Goal: Task Accomplishment & Management: Manage account settings

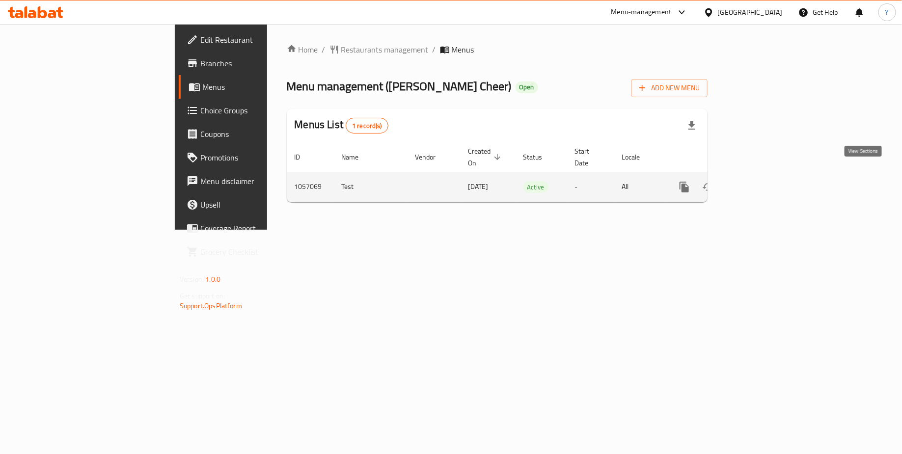
click at [761, 181] on icon "enhanced table" at bounding box center [755, 187] width 12 height 12
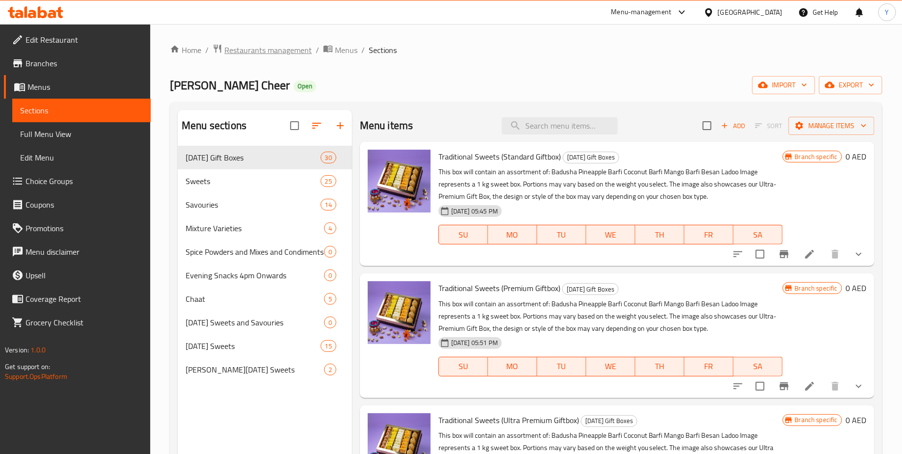
click at [290, 49] on span "Restaurants management" at bounding box center [267, 50] width 87 height 12
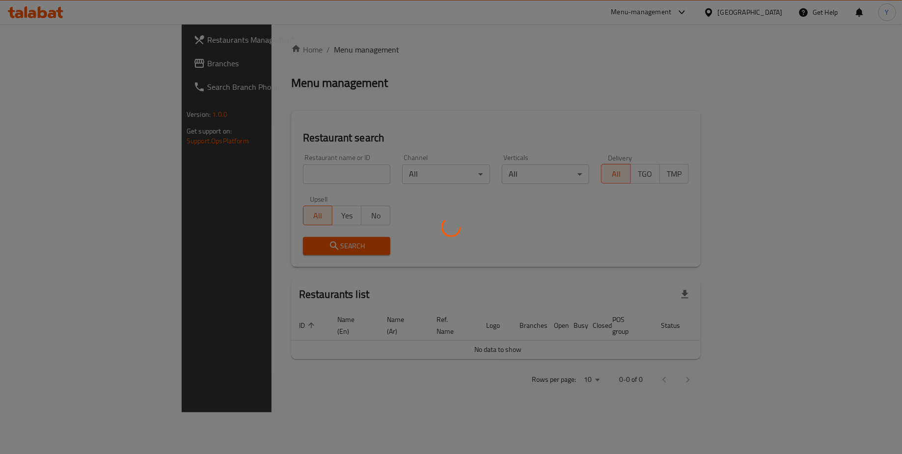
click at [250, 176] on div at bounding box center [451, 227] width 902 height 454
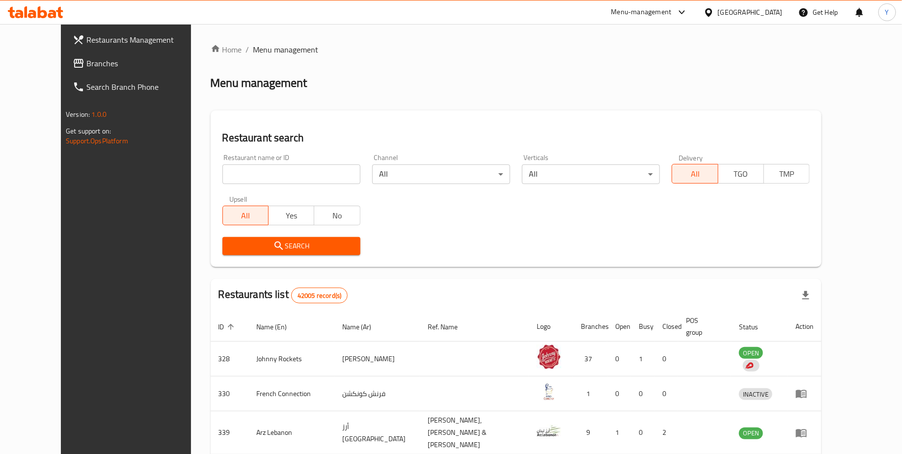
click at [250, 176] on input "search" at bounding box center [291, 174] width 138 height 20
click at [337, 79] on div "Menu management" at bounding box center [516, 83] width 611 height 16
click at [254, 179] on input "search" at bounding box center [291, 174] width 138 height 20
type input "[PERSON_NAME] cheer"
click button "Search" at bounding box center [291, 246] width 138 height 18
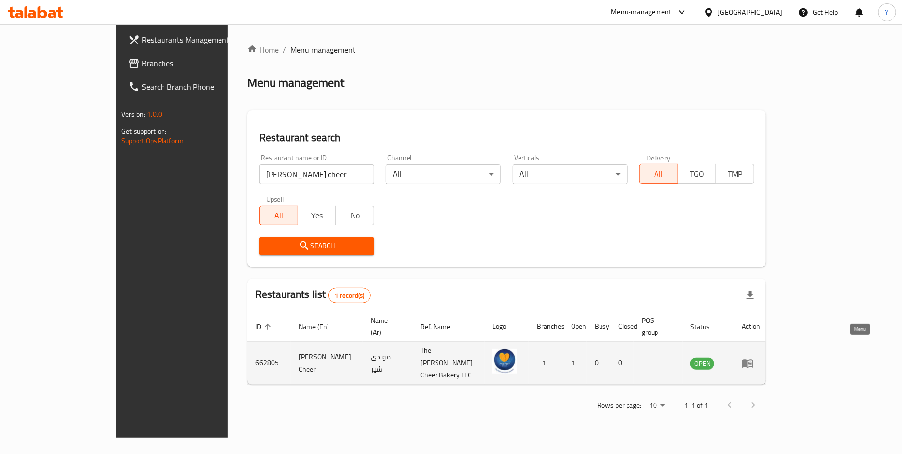
click at [753, 359] on icon "enhanced table" at bounding box center [747, 363] width 11 height 8
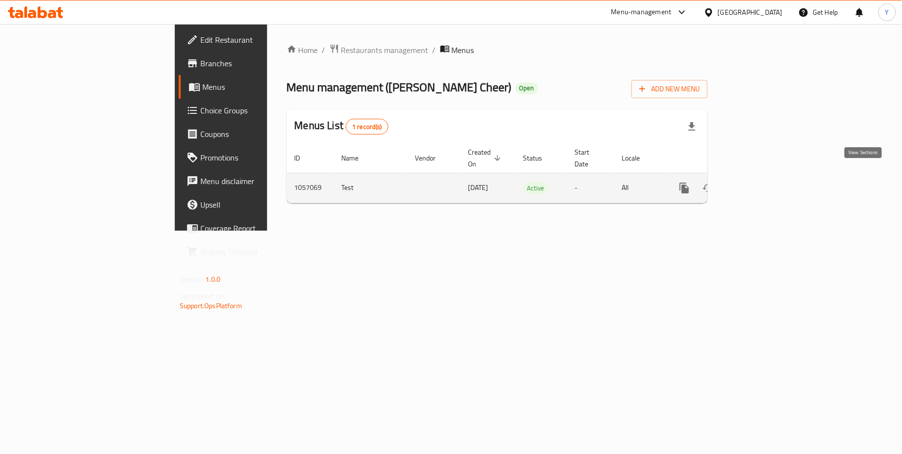
click at [761, 182] on icon "enhanced table" at bounding box center [755, 188] width 12 height 12
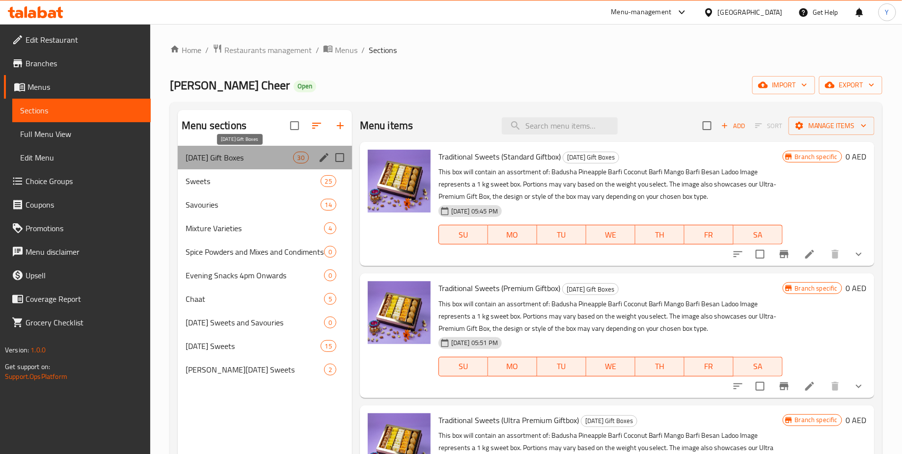
click at [210, 161] on span "[DATE] Gift Boxes" at bounding box center [239, 158] width 107 height 12
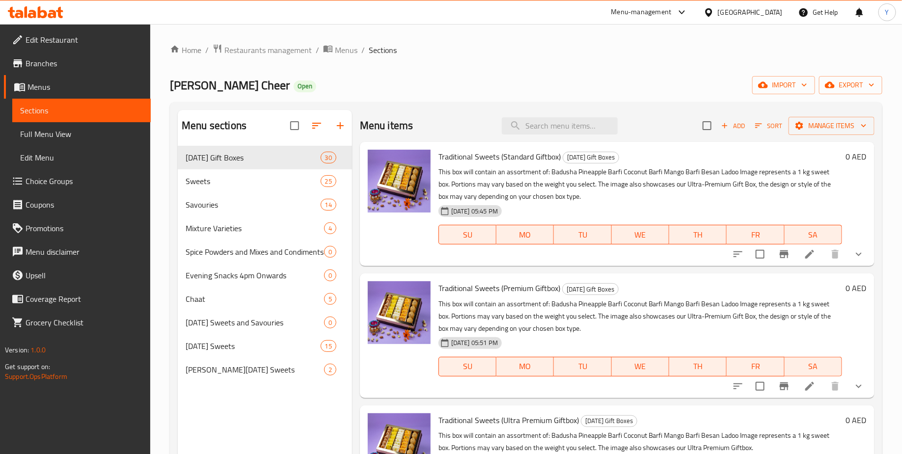
click at [459, 105] on div "Menu sections [DATE] Gift Boxes 30 Sweets 25 Savouries 14 Mixture Varieties 4 S…" at bounding box center [526, 337] width 712 height 470
click at [859, 259] on icon "show more" at bounding box center [859, 254] width 12 height 12
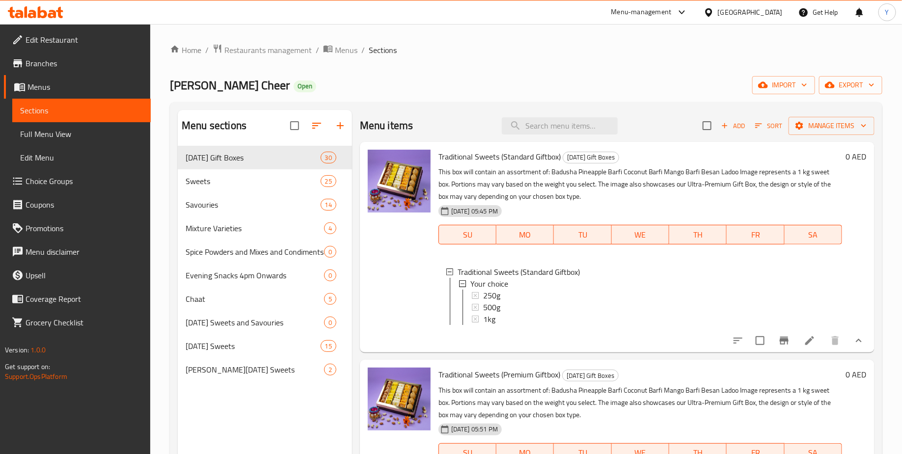
click at [849, 335] on button "show more" at bounding box center [859, 341] width 24 height 24
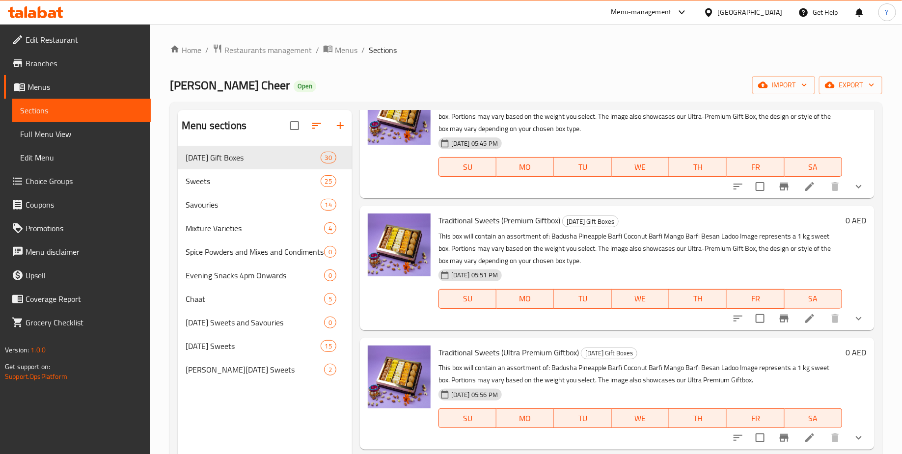
scroll to position [72, 0]
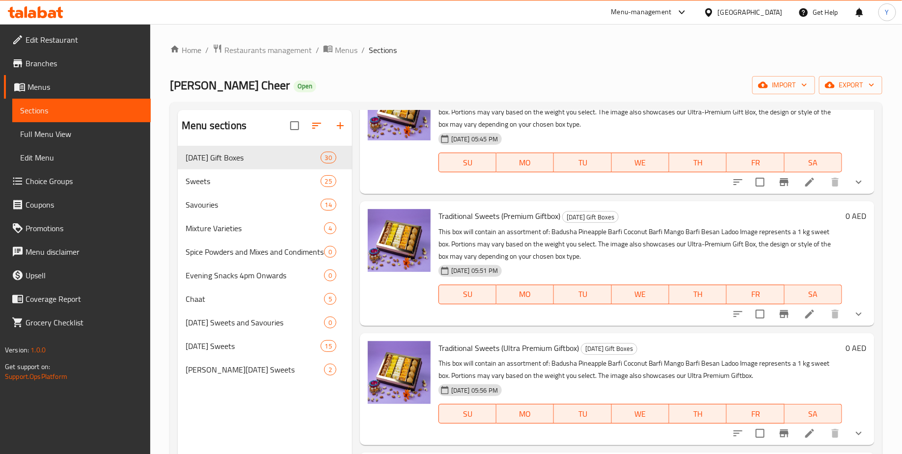
click at [860, 315] on icon "show more" at bounding box center [859, 314] width 12 height 12
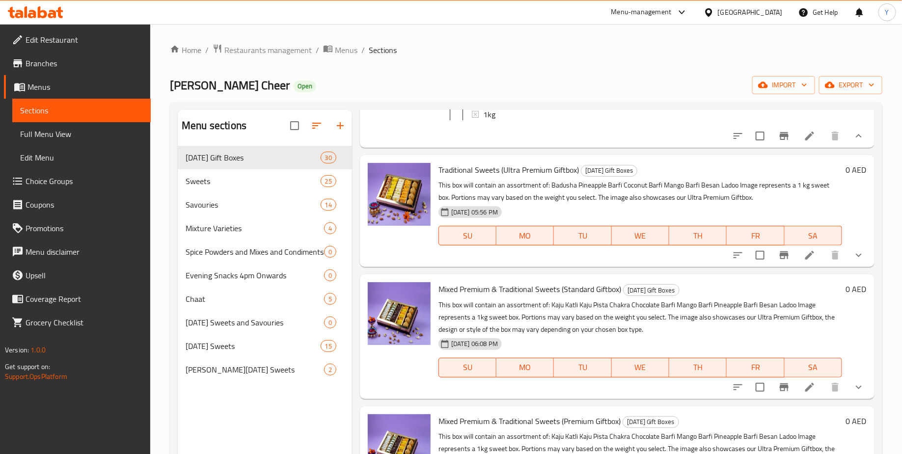
scroll to position [336, 0]
click at [860, 257] on icon "show more" at bounding box center [859, 256] width 12 height 12
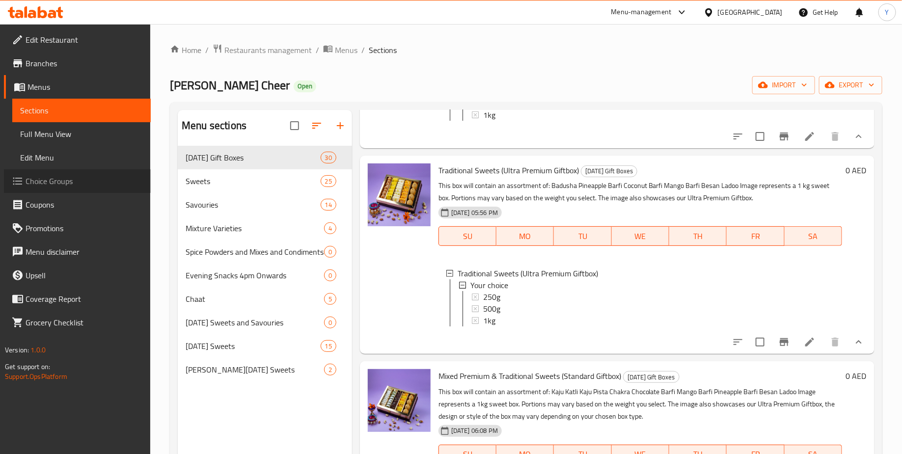
click at [65, 180] on span "Choice Groups" at bounding box center [84, 181] width 117 height 12
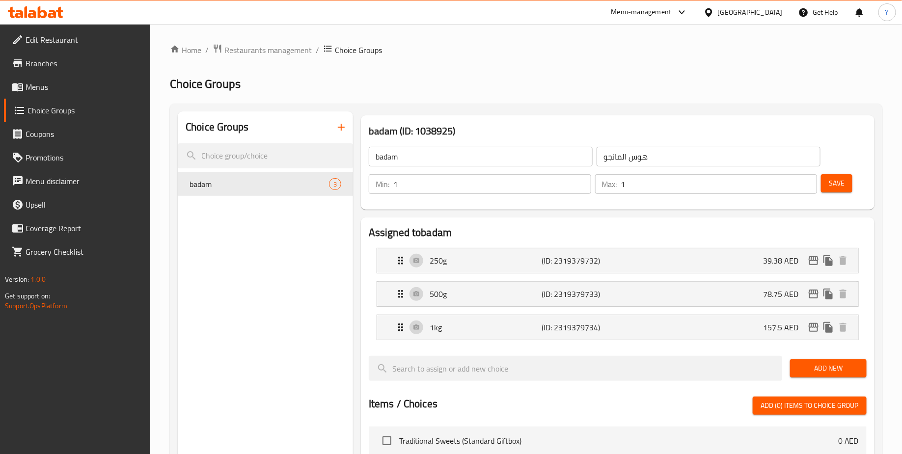
click at [57, 88] on span "Menus" at bounding box center [84, 87] width 117 height 12
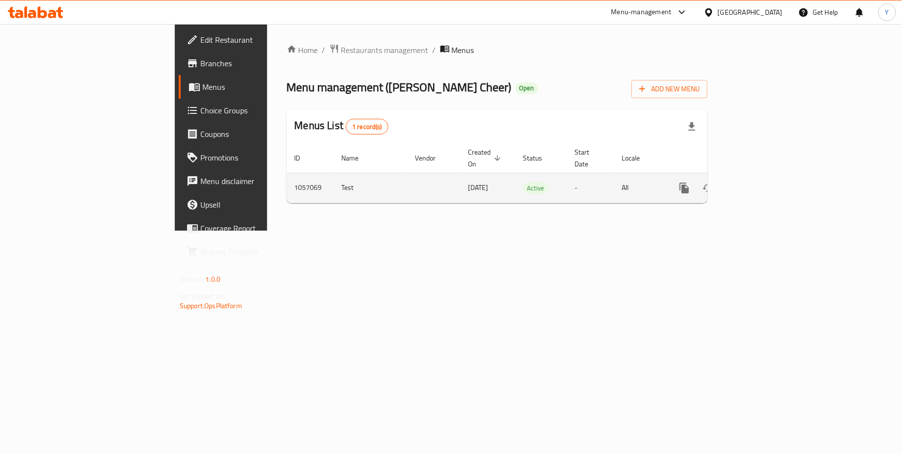
click at [761, 182] on icon "enhanced table" at bounding box center [755, 188] width 12 height 12
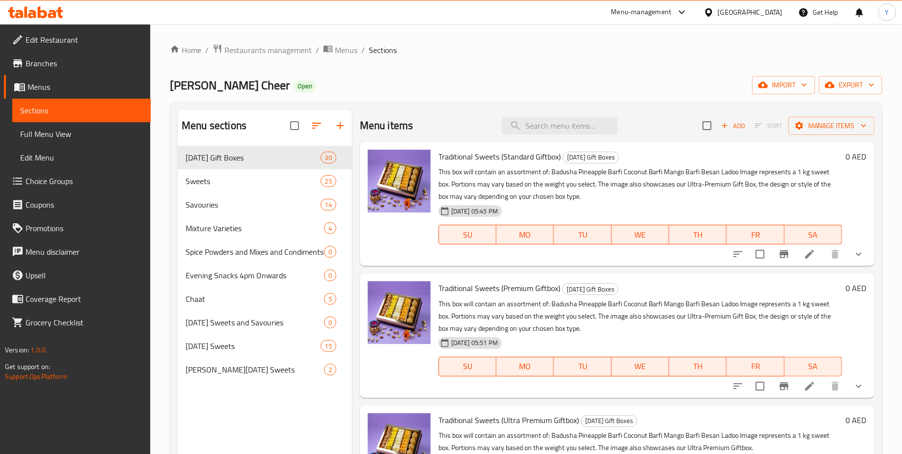
click at [465, 106] on div "Menu sections [DATE] Gift Boxes 30 Sweets 25 Savouries 14 Mixture Varieties 4 S…" at bounding box center [526, 337] width 712 height 470
click at [478, 126] on div "Menu items Add Sort Manage items" at bounding box center [617, 126] width 514 height 32
drag, startPoint x: 361, startPoint y: 127, endPoint x: 465, endPoint y: 123, distance: 103.6
click at [465, 123] on div "Menu items Add Sort Manage items" at bounding box center [617, 126] width 514 height 32
click at [452, 120] on div "Menu items Add Sort Manage items" at bounding box center [617, 126] width 514 height 32
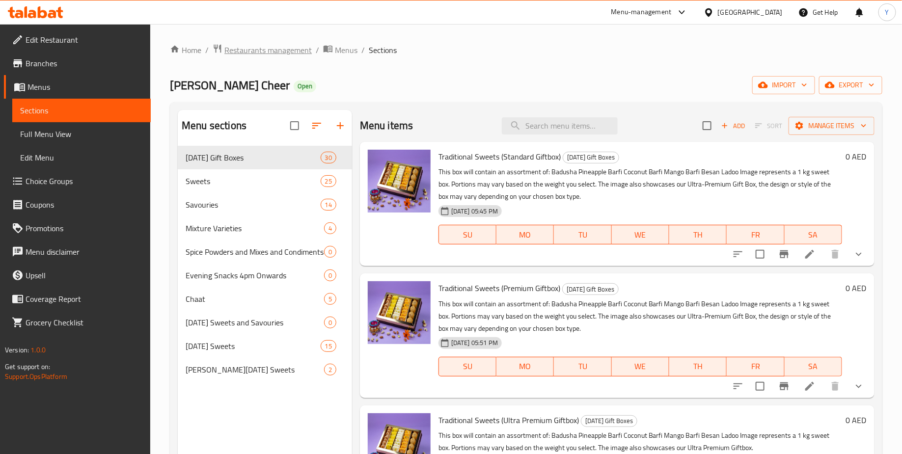
click at [272, 56] on span "Restaurants management" at bounding box center [267, 50] width 87 height 12
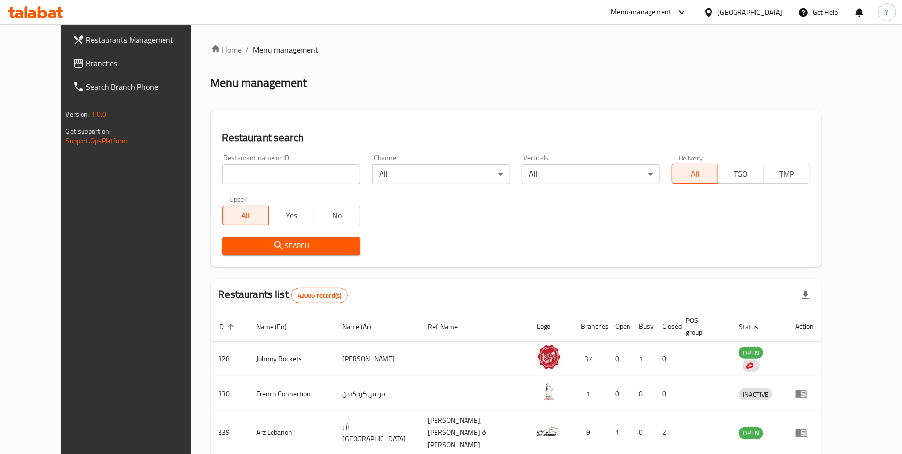
click at [257, 175] on div "Home / Menu management Menu management Restaurant search Restaurant name or ID …" at bounding box center [516, 380] width 611 height 672
click at [257, 175] on input "search" at bounding box center [291, 174] width 138 height 20
type input "candylicious"
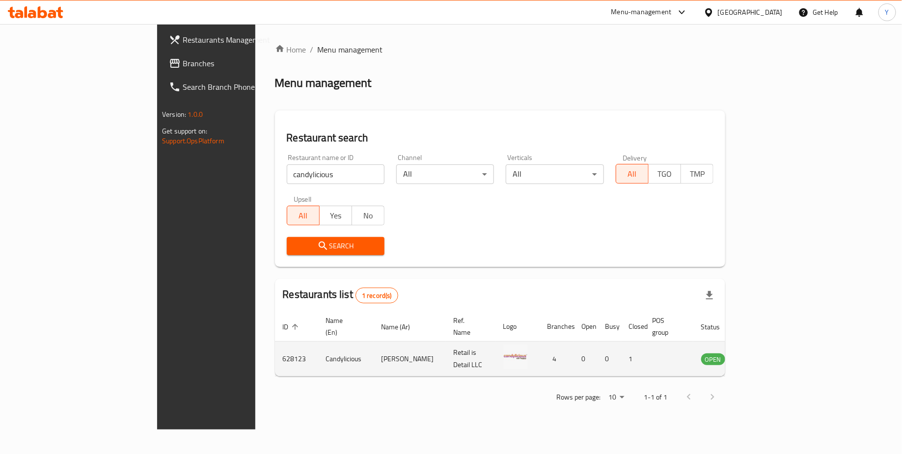
click at [764, 355] on icon "enhanced table" at bounding box center [758, 359] width 11 height 8
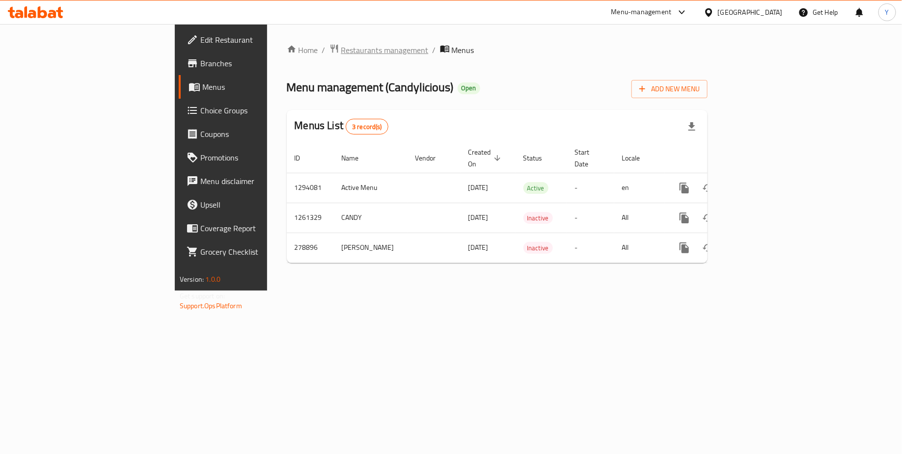
click at [341, 53] on span "Restaurants management" at bounding box center [384, 50] width 87 height 12
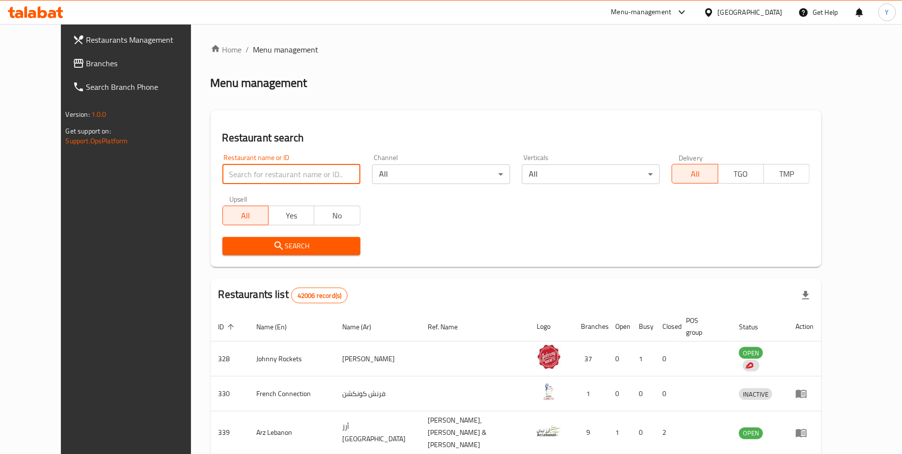
click at [263, 174] on input "search" at bounding box center [291, 174] width 138 height 20
type input "candylicious"
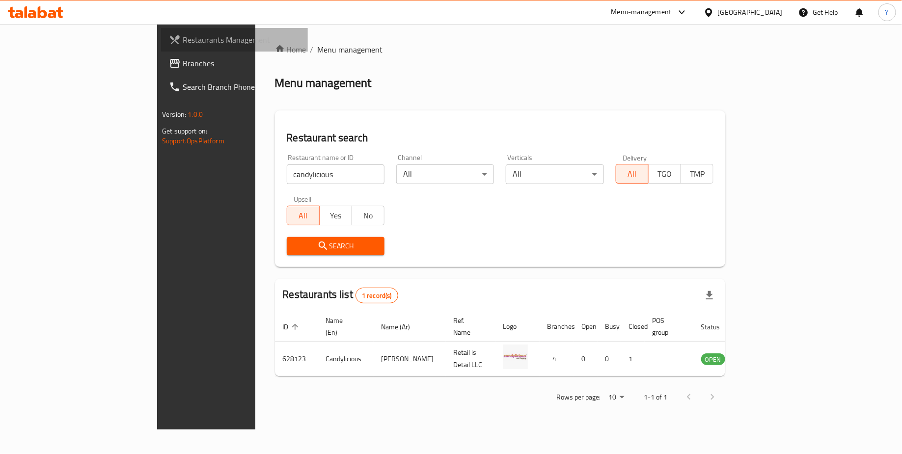
click at [161, 51] on link "Restaurants Management" at bounding box center [234, 40] width 147 height 24
click at [183, 43] on span "Restaurants Management" at bounding box center [241, 40] width 117 height 12
